Goal: Find contact information: Find contact information

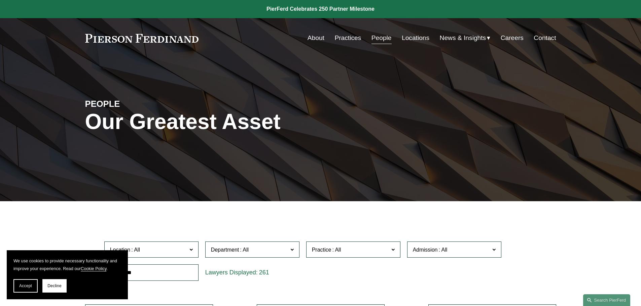
click at [403, 37] on link "Locations" at bounding box center [416, 38] width 28 height 13
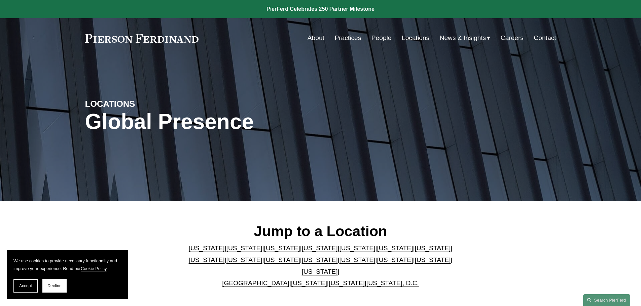
click at [302, 264] on link "[US_STATE]" at bounding box center [320, 260] width 36 height 7
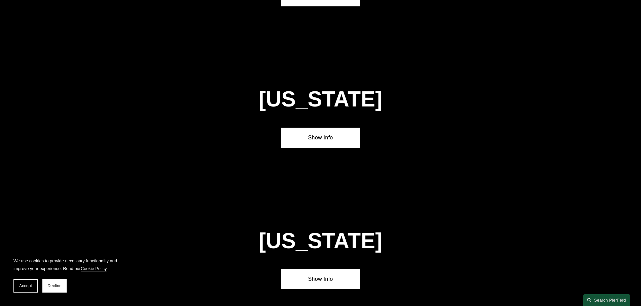
scroll to position [1722, 0]
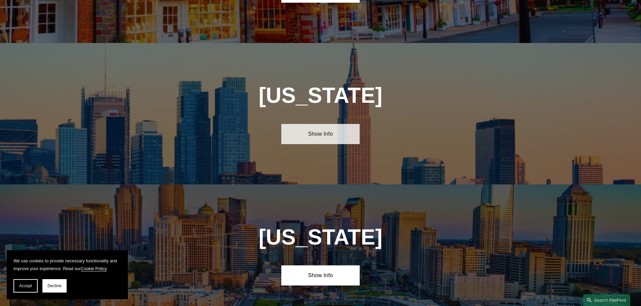
click at [331, 124] on link "Show Info" at bounding box center [320, 134] width 78 height 20
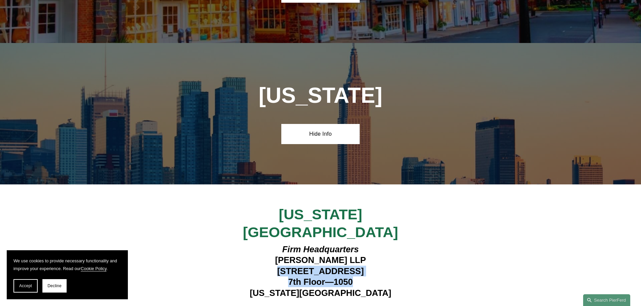
drag, startPoint x: 355, startPoint y: 225, endPoint x: 258, endPoint y: 216, distance: 96.6
click at [258, 244] on h4 "Firm Headquarters Pierson Ferdinand LLP 1270 Avenue of the Americas 7th Floor—1…" at bounding box center [320, 271] width 196 height 54
copy h4 "1270 Avenue of the Americas 7th Floor—1050"
